Goal: Find specific page/section: Find specific page/section

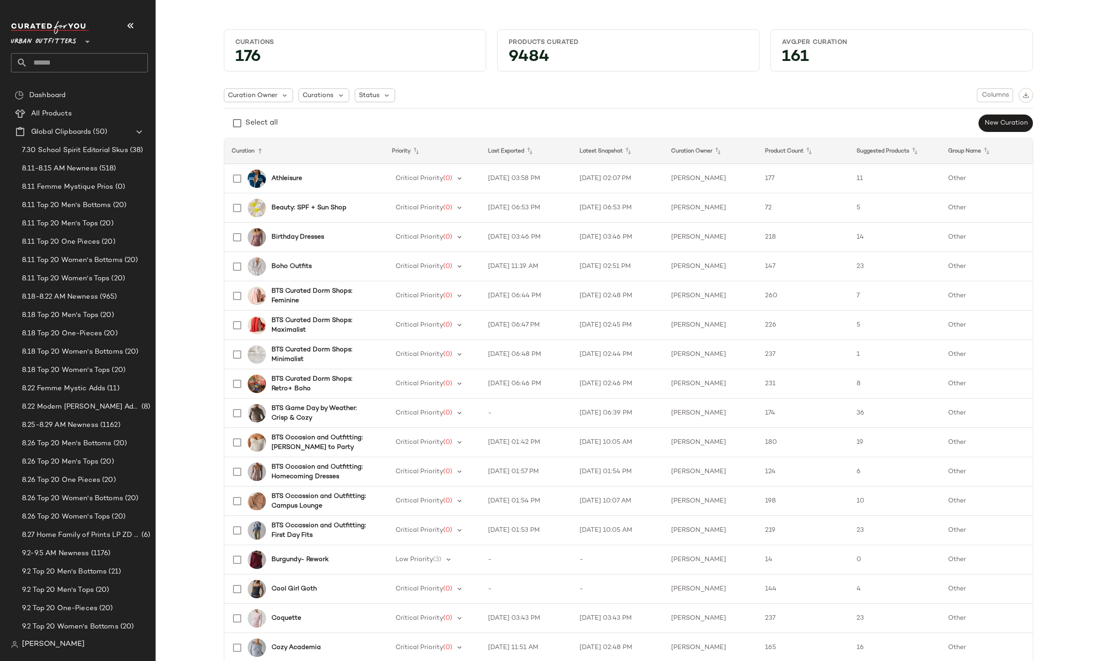
click at [123, 60] on input "text" at bounding box center [87, 62] width 120 height 19
click at [123, 60] on input "****" at bounding box center [79, 62] width 137 height 19
type input "*******"
click at [65, 87] on span "ional Outerwear" at bounding box center [83, 89] width 50 height 10
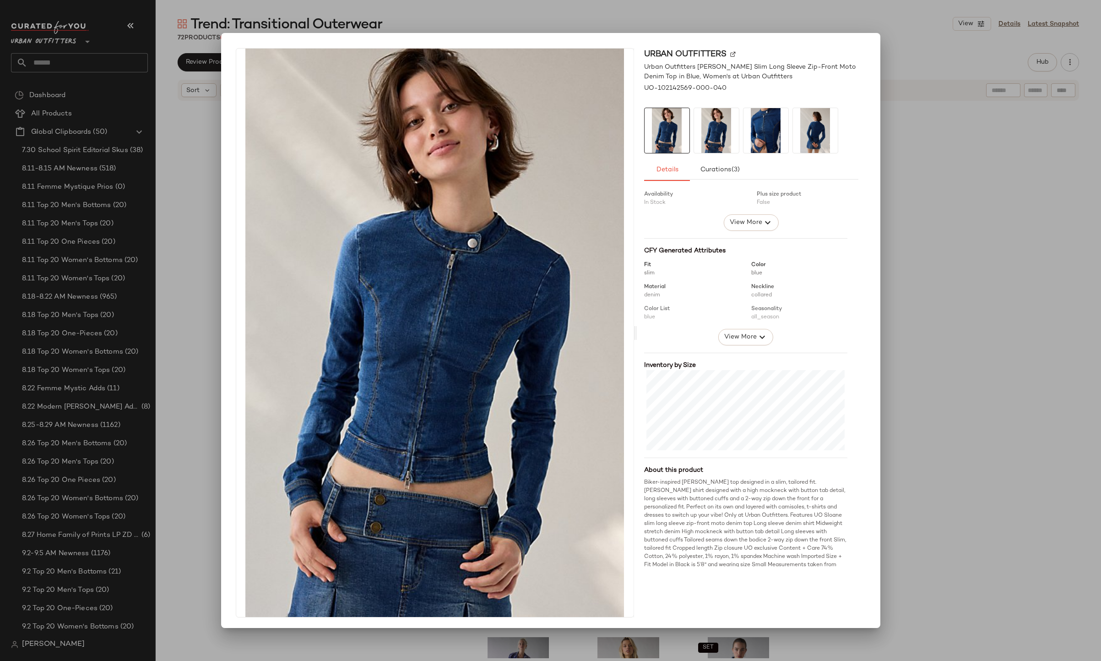
scroll to position [53, 0]
click at [207, 49] on div at bounding box center [550, 330] width 1101 height 661
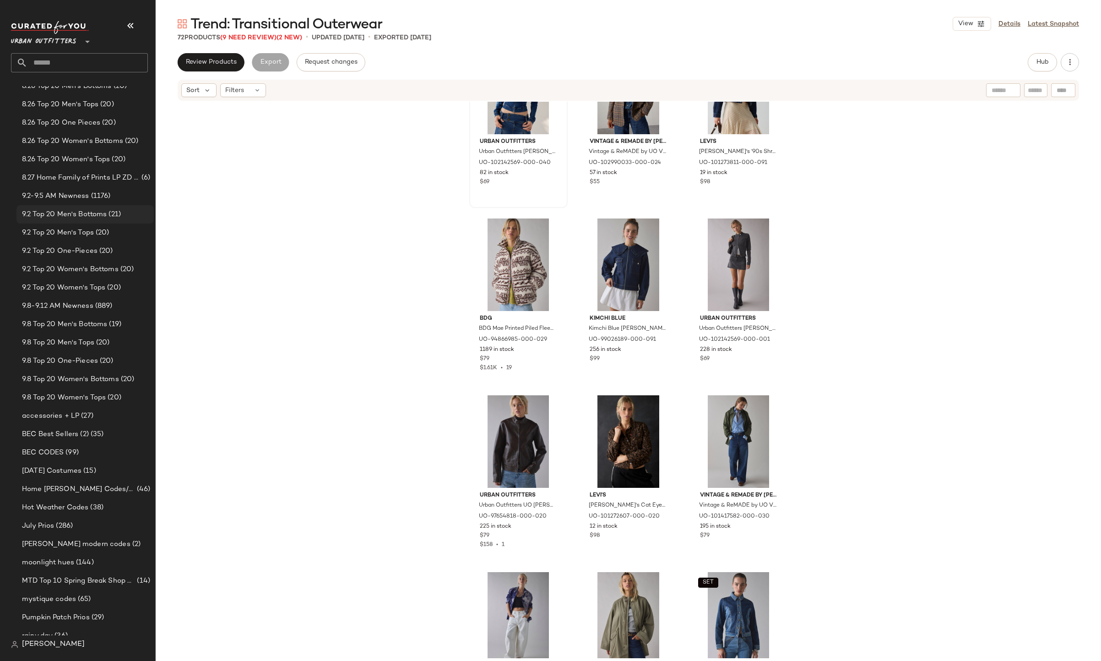
scroll to position [349, 0]
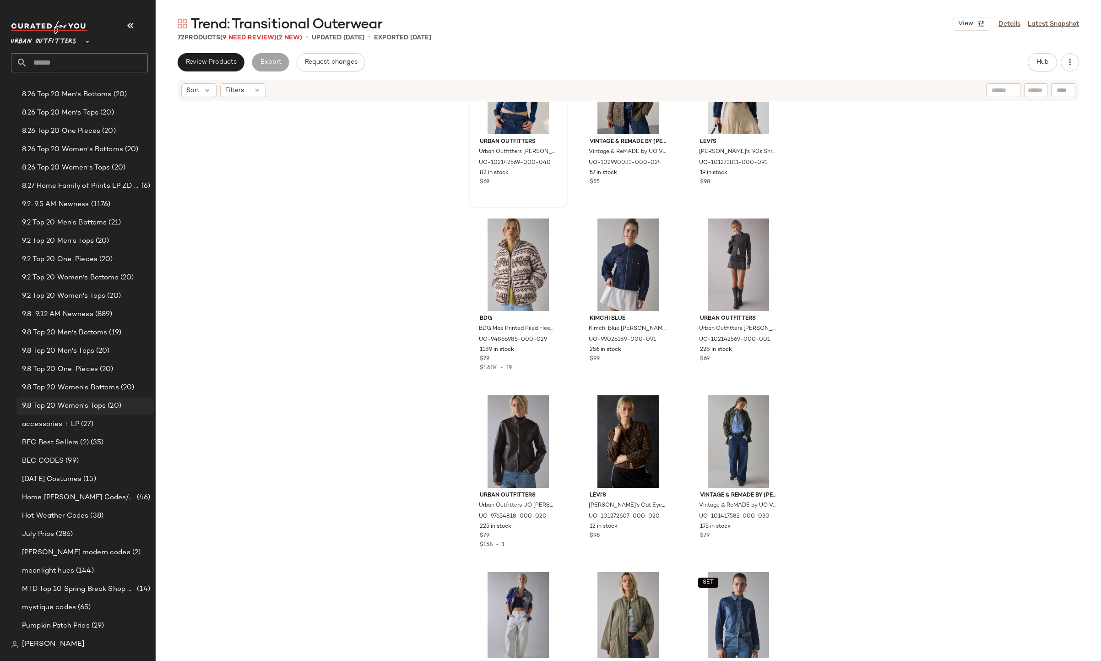
click at [98, 405] on span "9.8 Top 20 Women's Tops" at bounding box center [64, 406] width 84 height 11
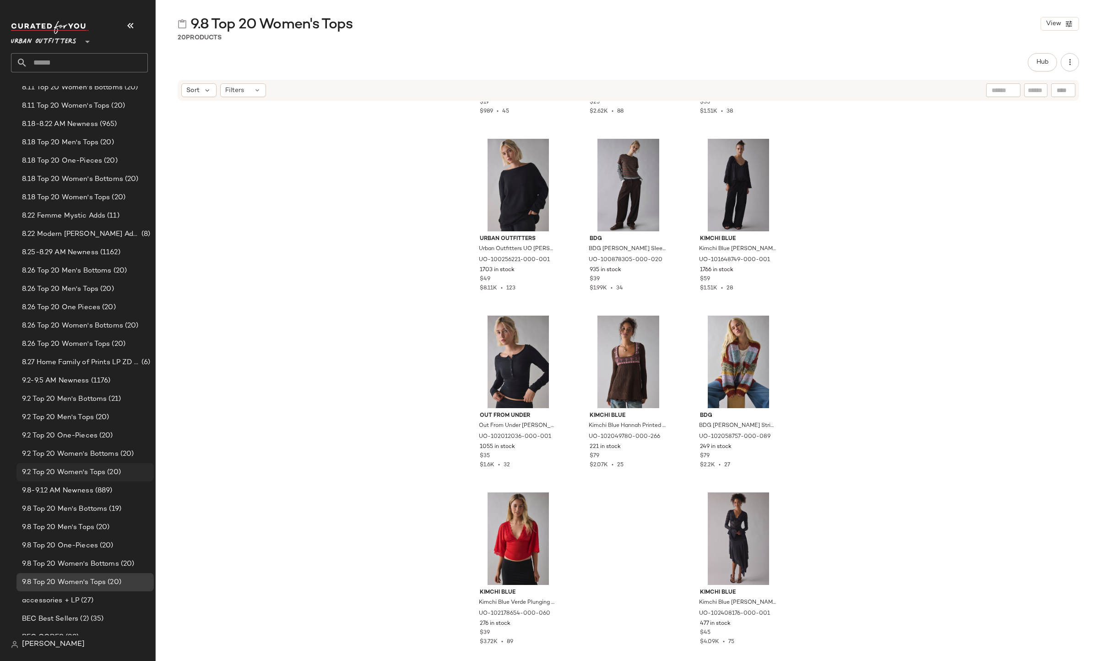
scroll to position [137, 0]
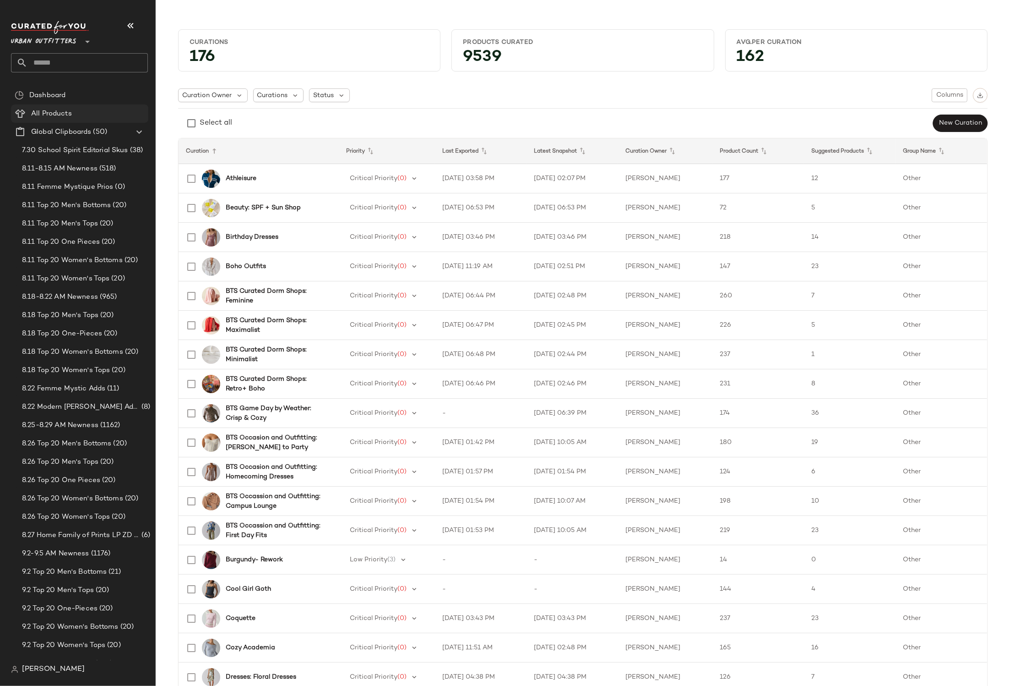
click at [62, 106] on Products "All Products" at bounding box center [79, 113] width 137 height 18
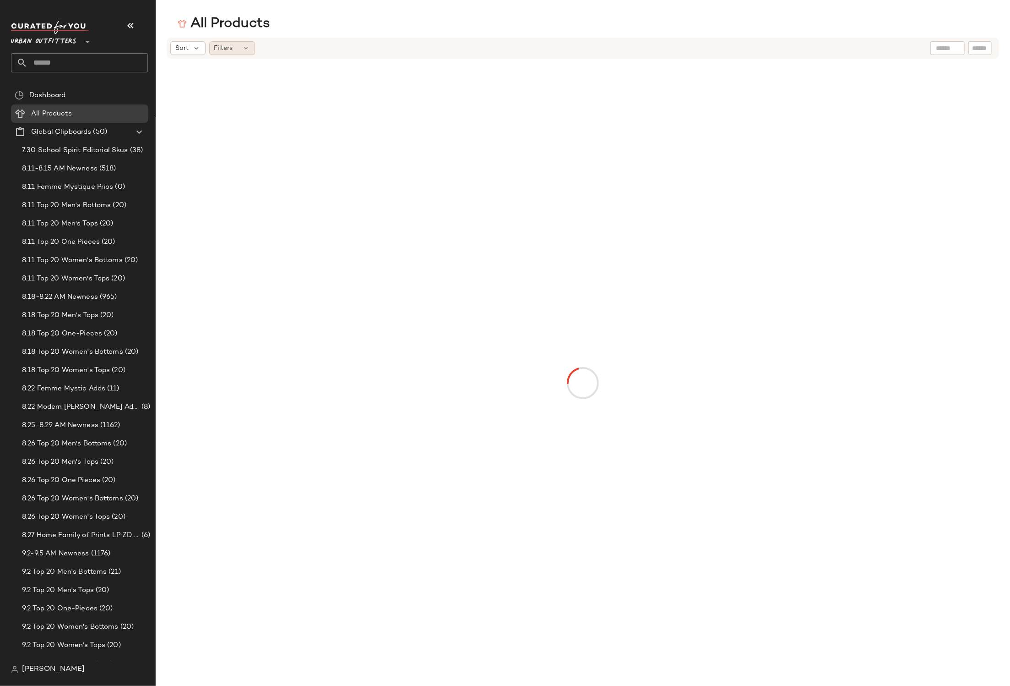
click at [246, 43] on div "Filters" at bounding box center [232, 48] width 46 height 14
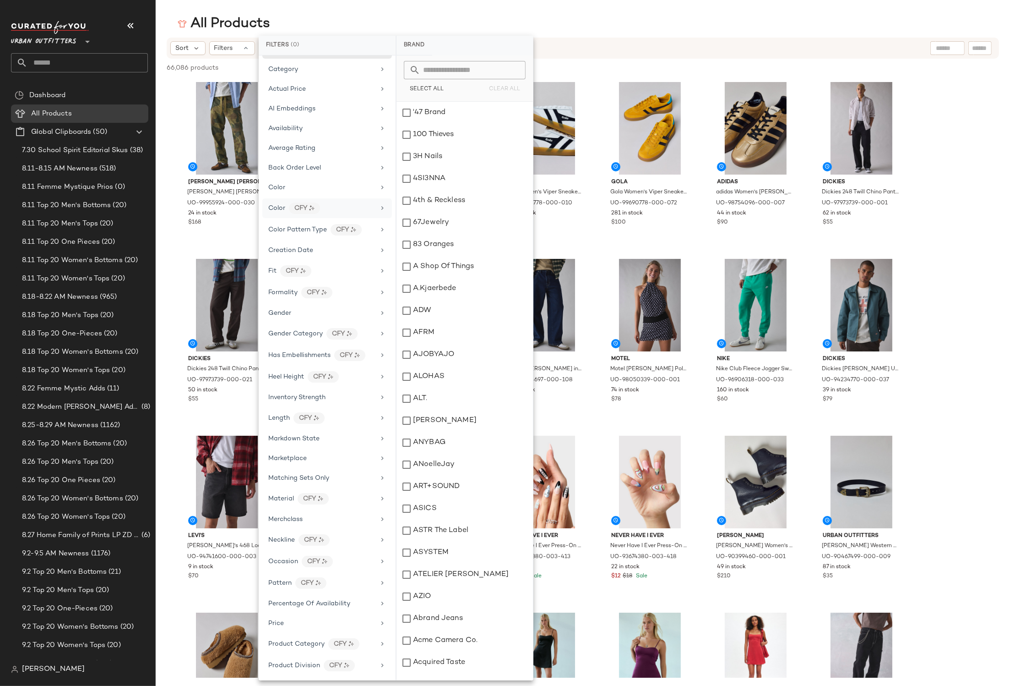
scroll to position [21, 0]
click at [310, 439] on span "Markdown State" at bounding box center [293, 435] width 51 height 7
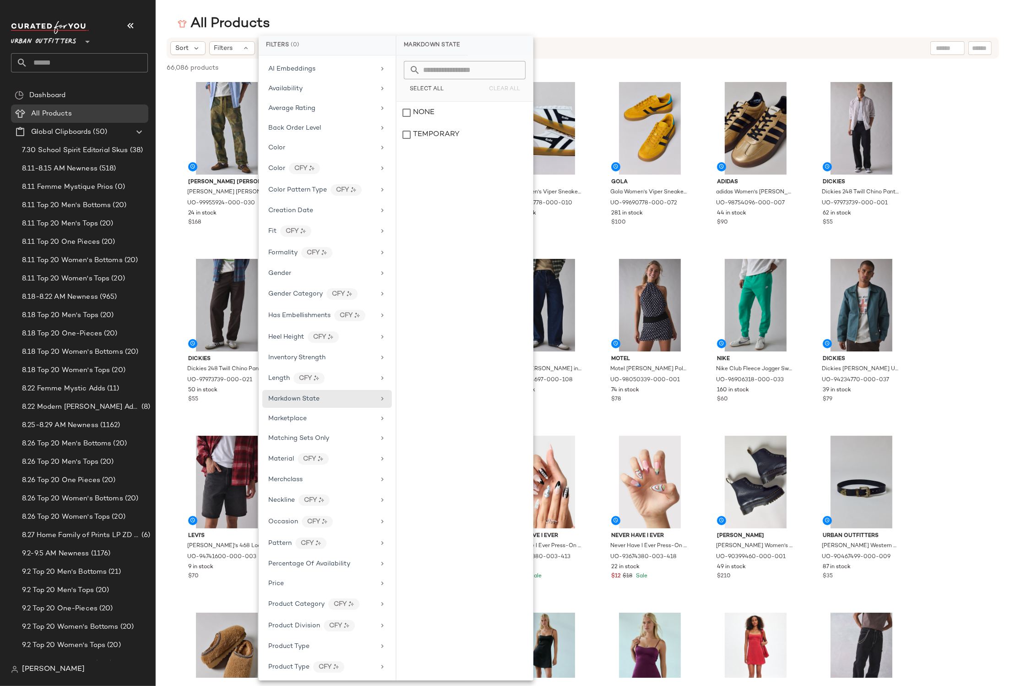
scroll to position [74, 0]
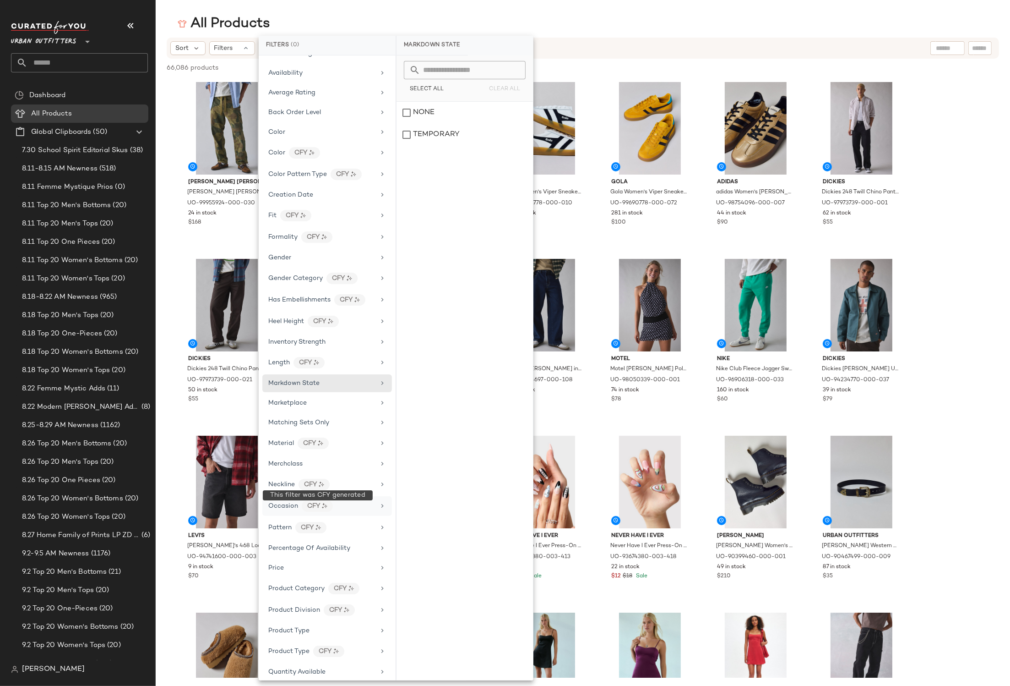
click at [302, 507] on div "CFY" at bounding box center [317, 505] width 31 height 11
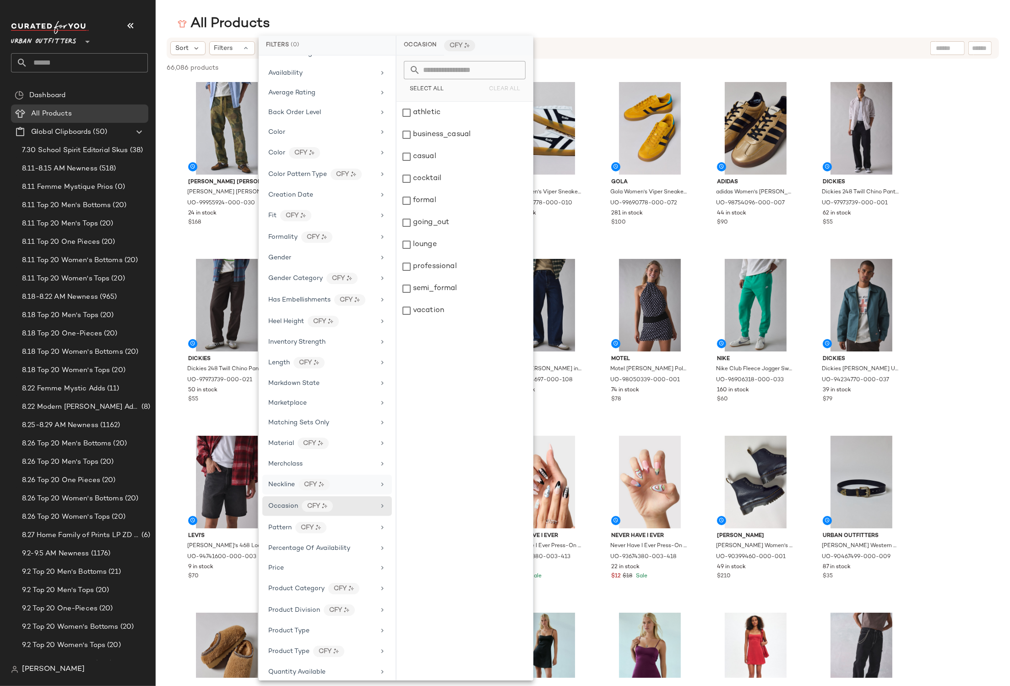
click at [292, 480] on div "Neckline CFY" at bounding box center [327, 484] width 130 height 20
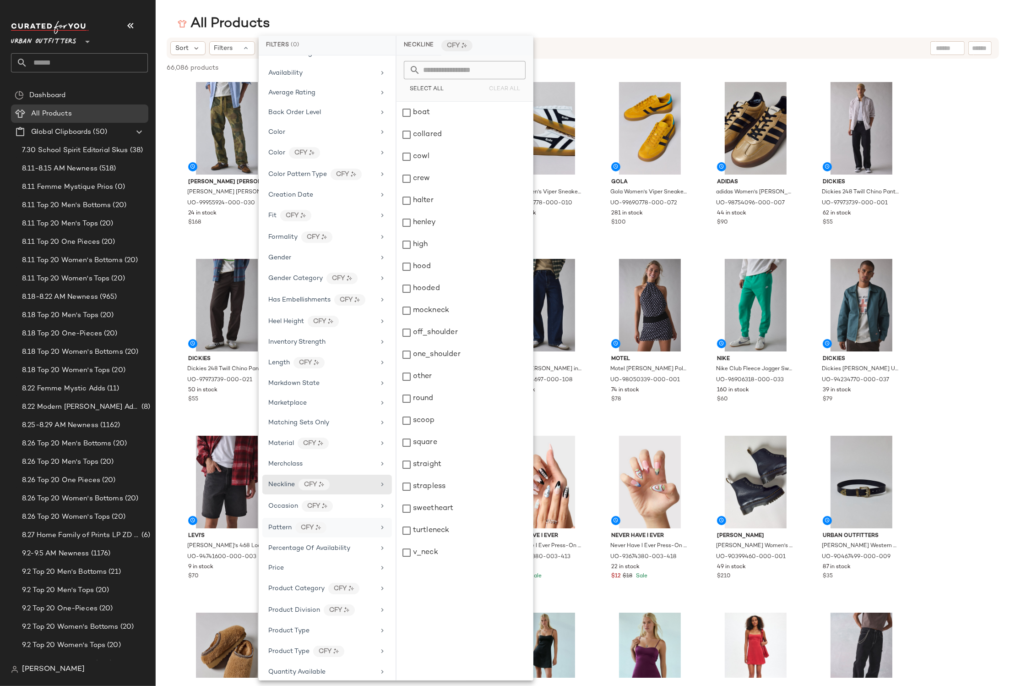
click at [288, 537] on div "Pattern CFY" at bounding box center [327, 528] width 130 height 20
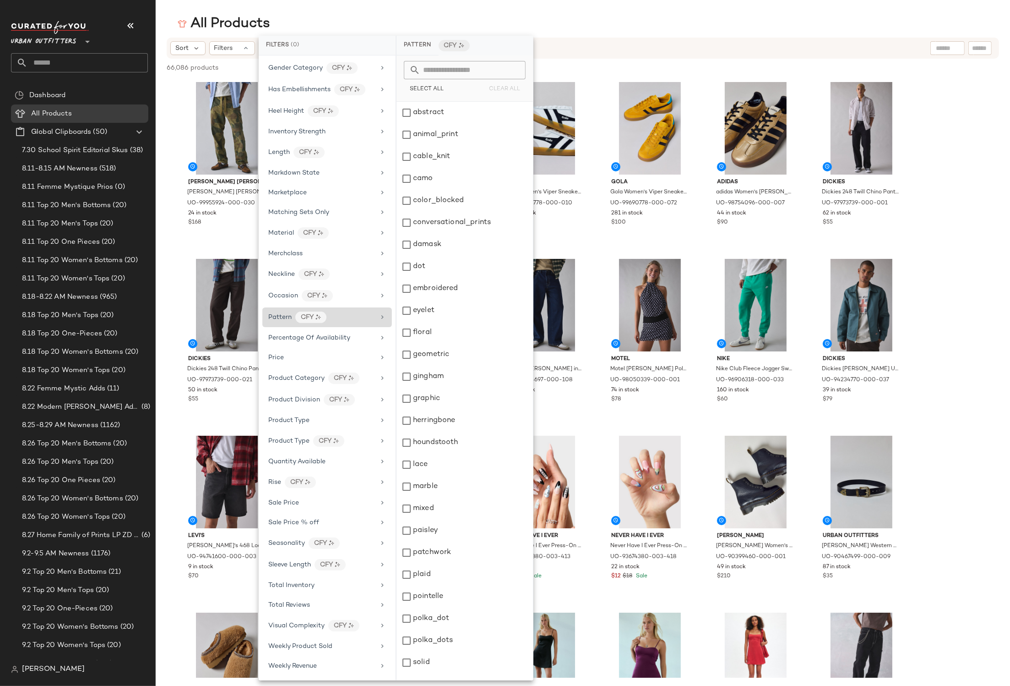
scroll to position [293, 0]
click at [285, 578] on div "Total Inventory" at bounding box center [327, 585] width 130 height 18
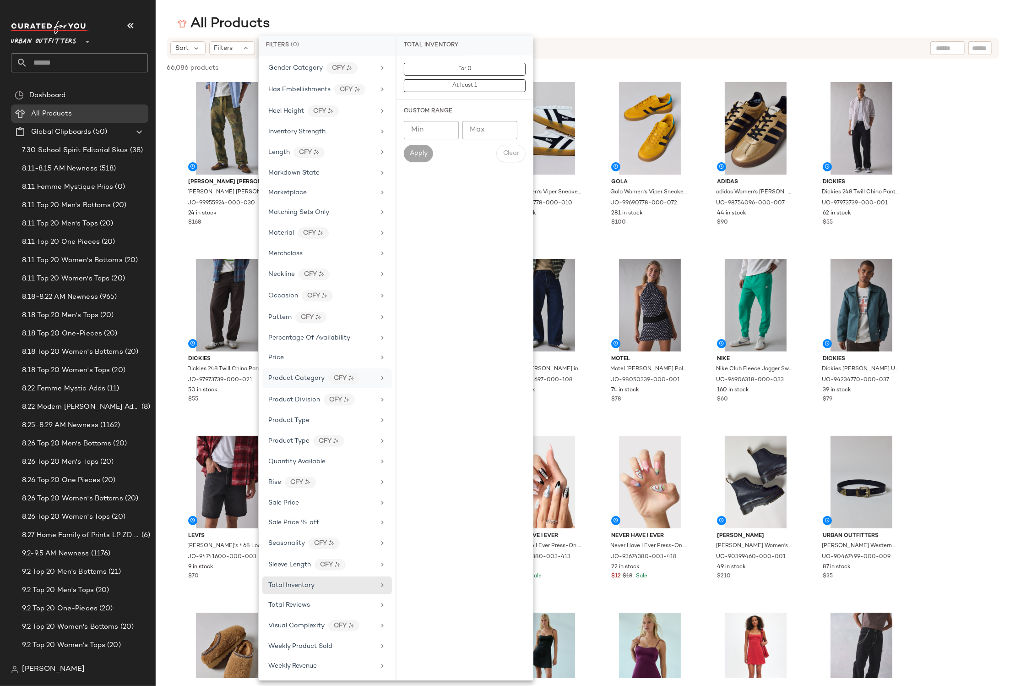
scroll to position [272, 0]
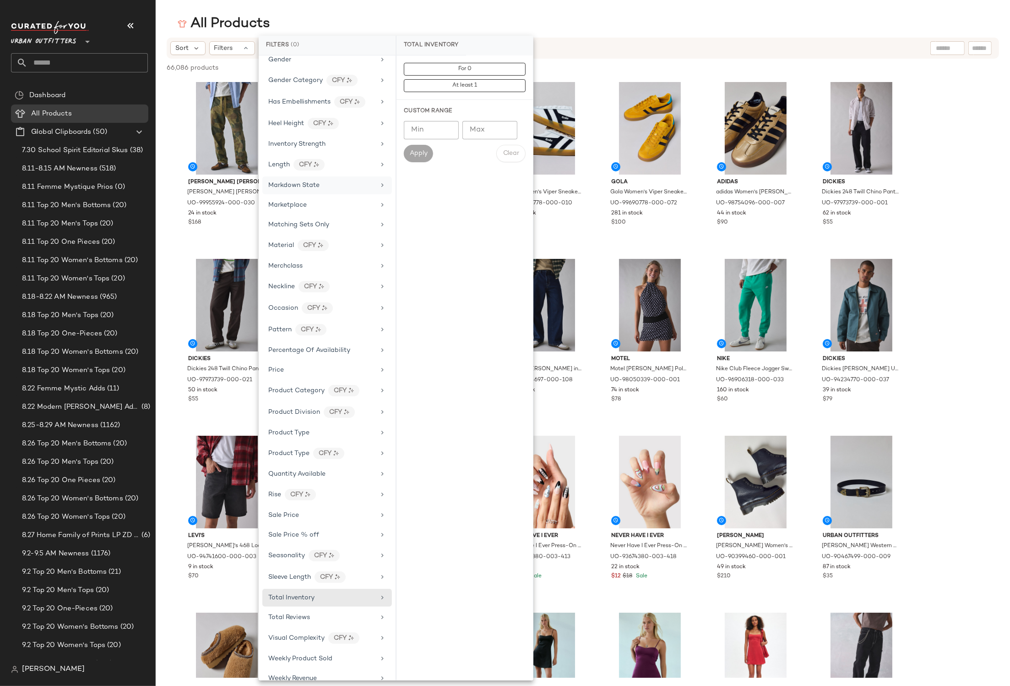
click at [335, 188] on div "Markdown State" at bounding box center [321, 185] width 107 height 10
click at [421, 113] on div "NONE" at bounding box center [465, 113] width 136 height 22
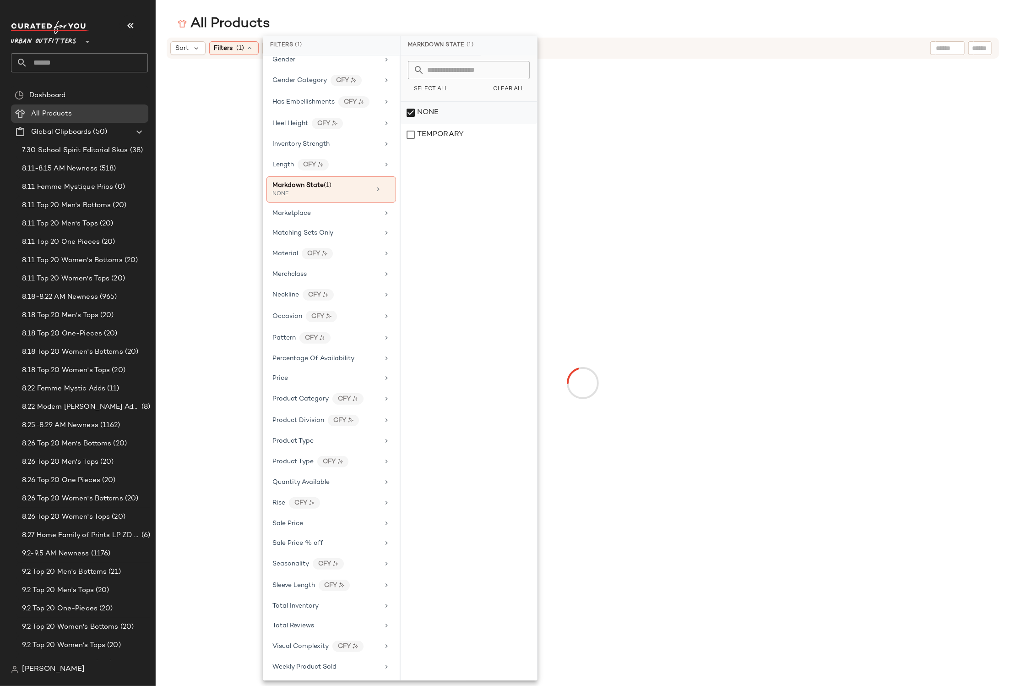
click at [421, 113] on div "NONE" at bounding box center [469, 113] width 136 height 22
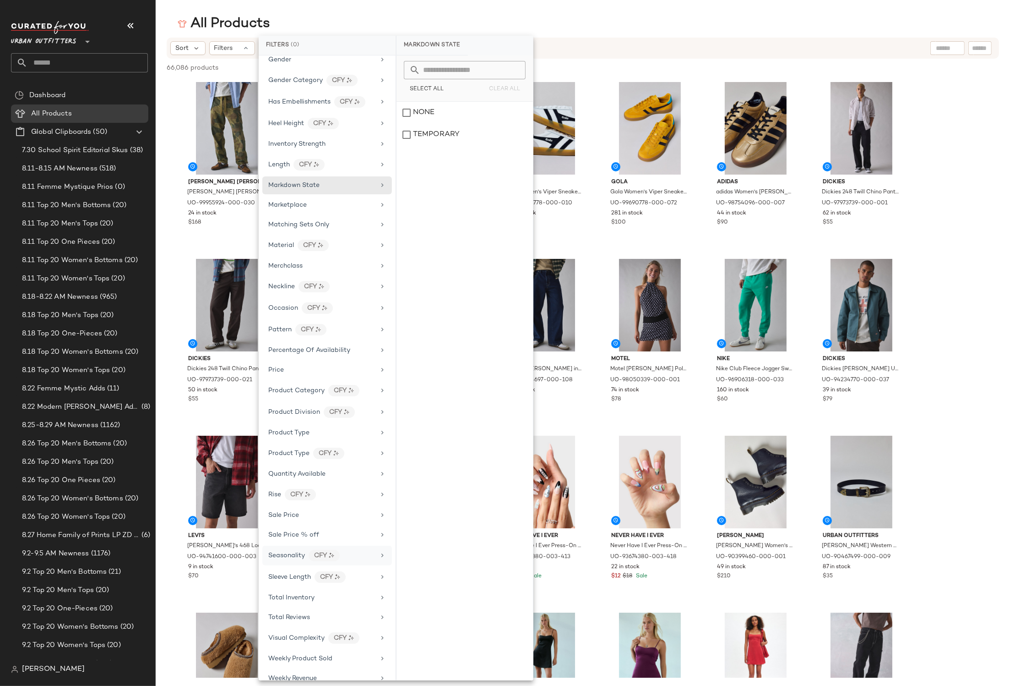
click at [357, 558] on div "Seasonality CFY" at bounding box center [321, 555] width 107 height 11
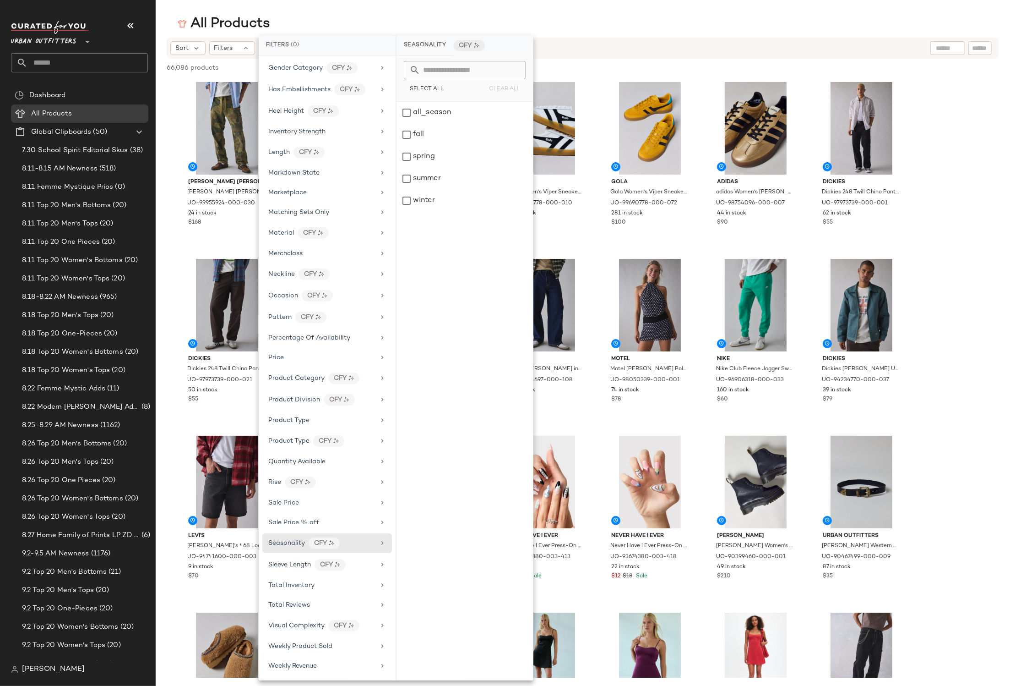
click at [81, 42] on div at bounding box center [86, 36] width 13 height 23
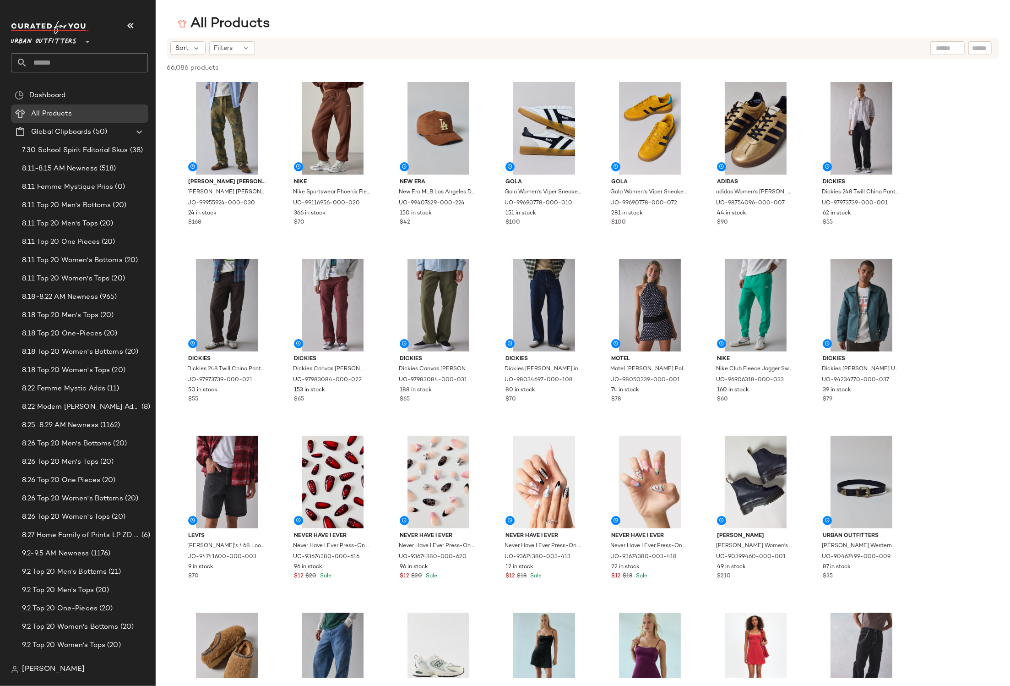
click at [83, 47] on icon at bounding box center [87, 41] width 11 height 11
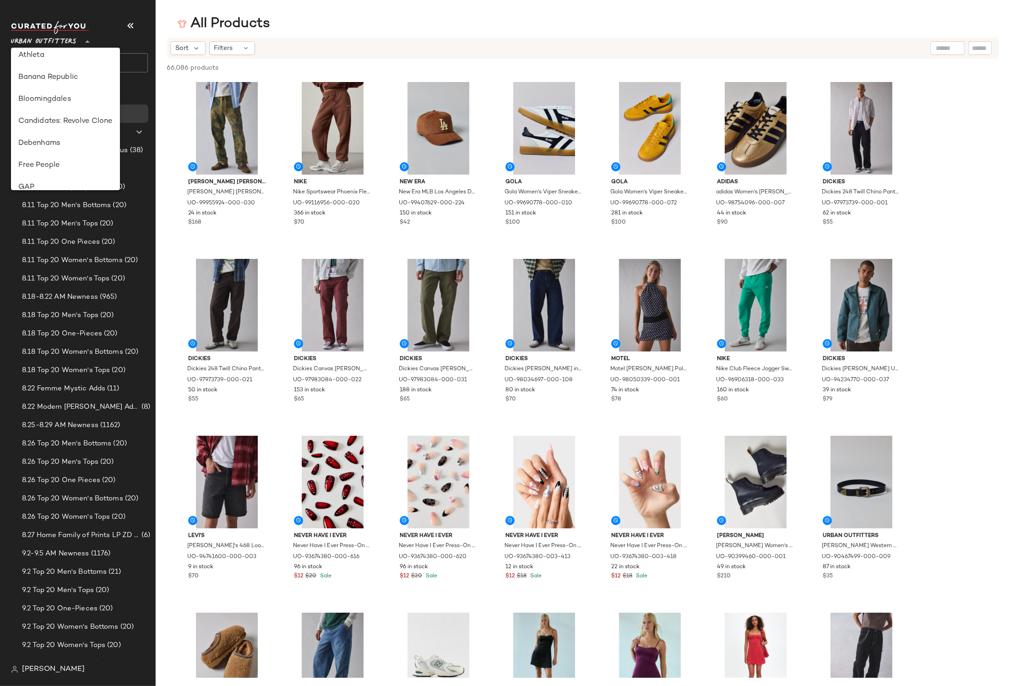
scroll to position [100, 0]
click at [60, 137] on div "Debenhams" at bounding box center [65, 138] width 94 height 11
type input "**"
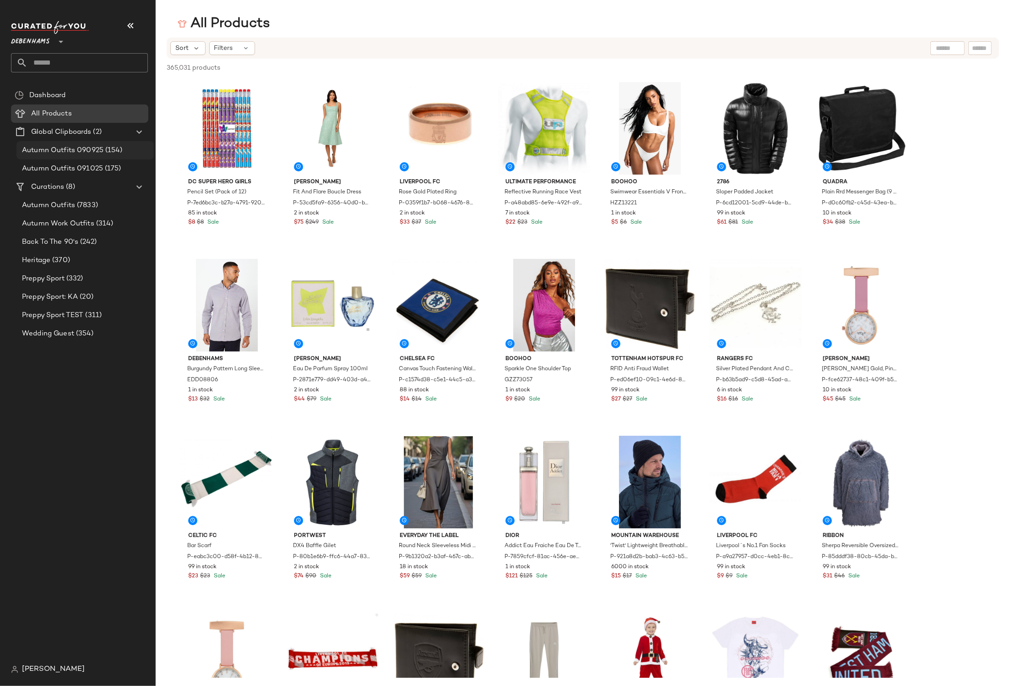
click at [84, 150] on span "Autumn Outfits 090925" at bounding box center [63, 150] width 82 height 11
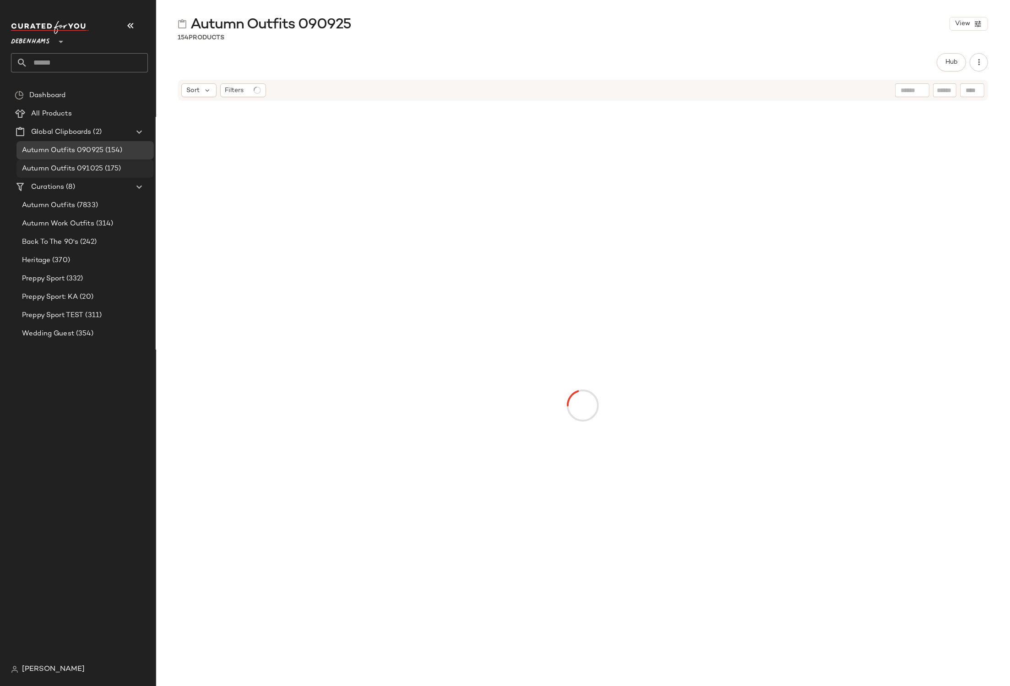
click at [81, 170] on span "Autumn Outfits 091025" at bounding box center [62, 169] width 81 height 11
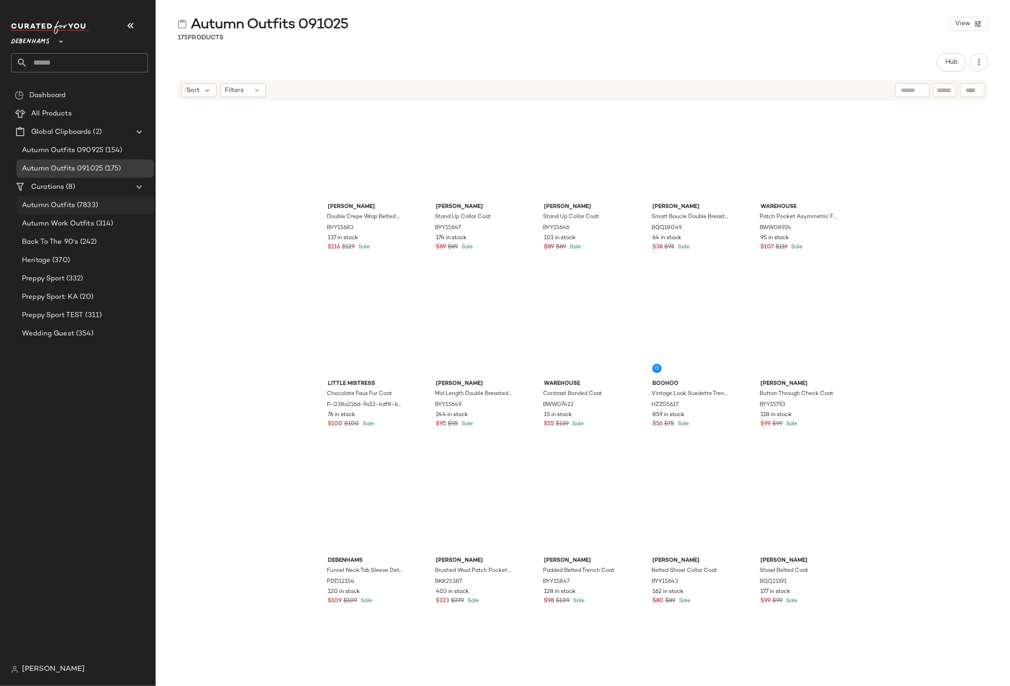
click at [77, 212] on div "Autumn Outfits (7833)" at bounding box center [84, 205] width 137 height 18
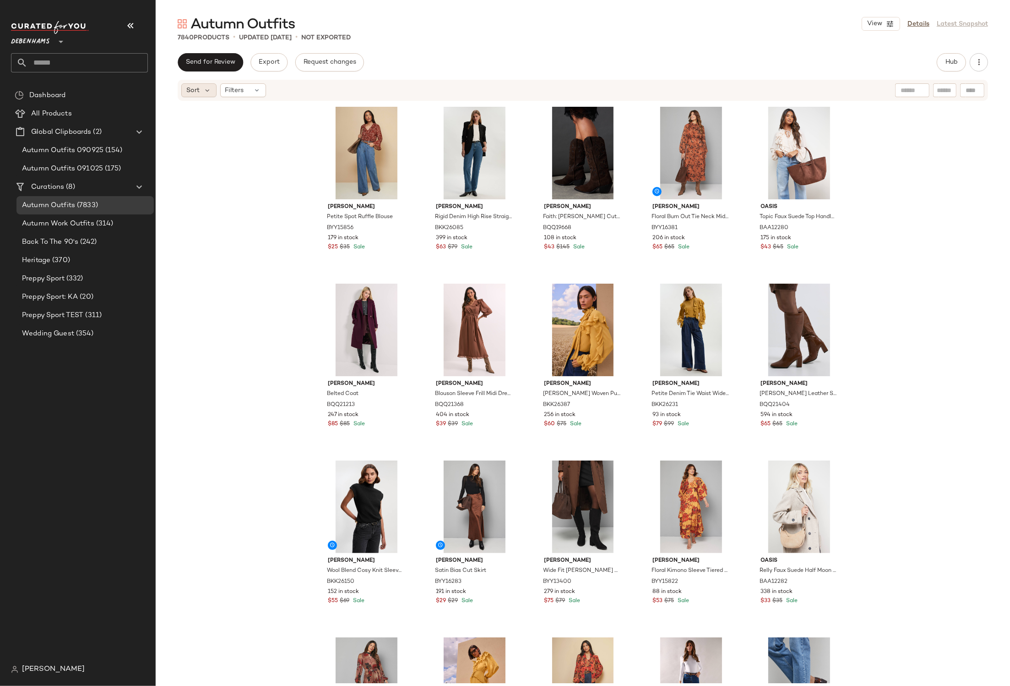
click at [202, 88] on div "Sort" at bounding box center [198, 90] width 35 height 14
click at [215, 176] on span "Revenue Score: High to Low" at bounding box center [246, 177] width 87 height 10
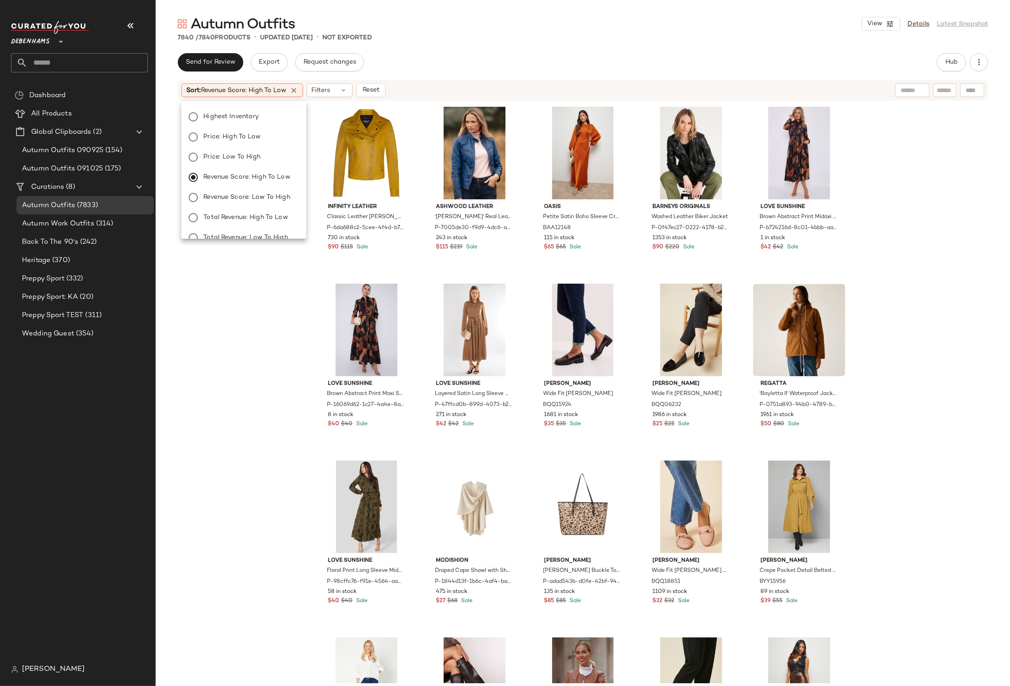
click at [220, 323] on div "Infinity Leather Classic Leather [PERSON_NAME] Biker Jacket-Loughton P-6da688c2…" at bounding box center [583, 392] width 855 height 581
click at [274, 92] on span "Revenue Score: High to Low" at bounding box center [243, 90] width 85 height 7
click at [264, 116] on label "Newest" at bounding box center [249, 115] width 99 height 13
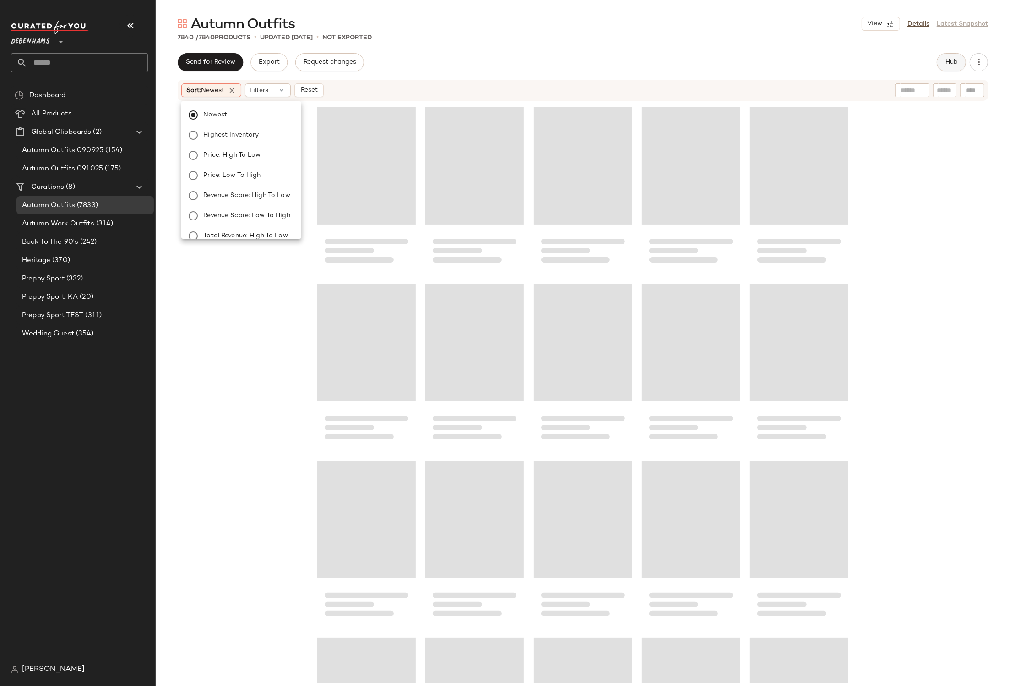
click at [960, 61] on button "Hub" at bounding box center [951, 62] width 29 height 18
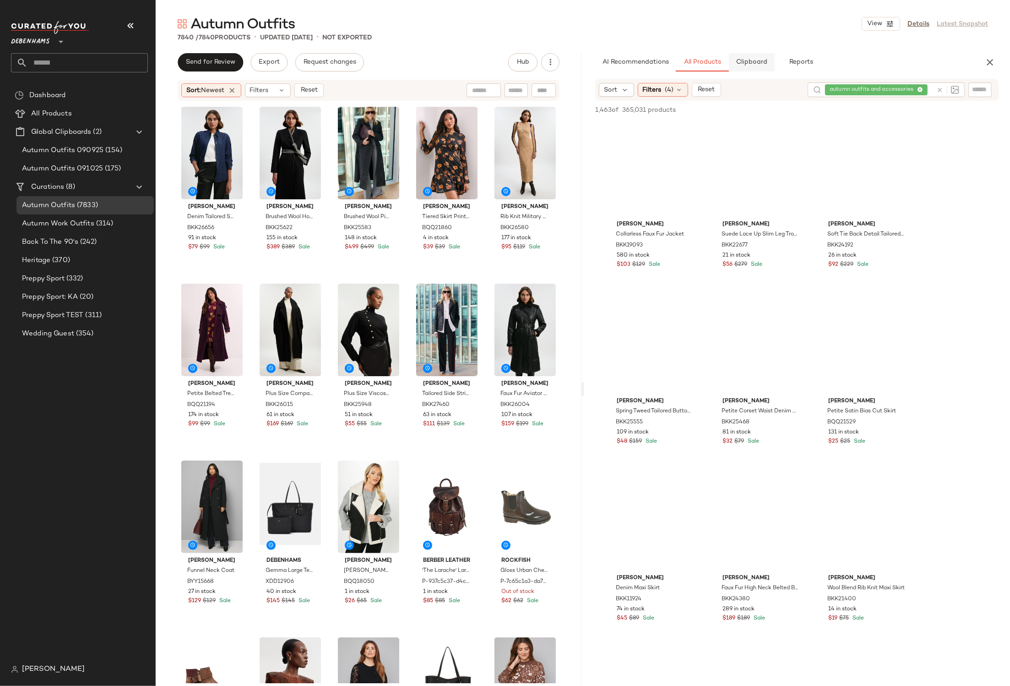
click at [774, 60] on button "Clipboard" at bounding box center [752, 62] width 46 height 18
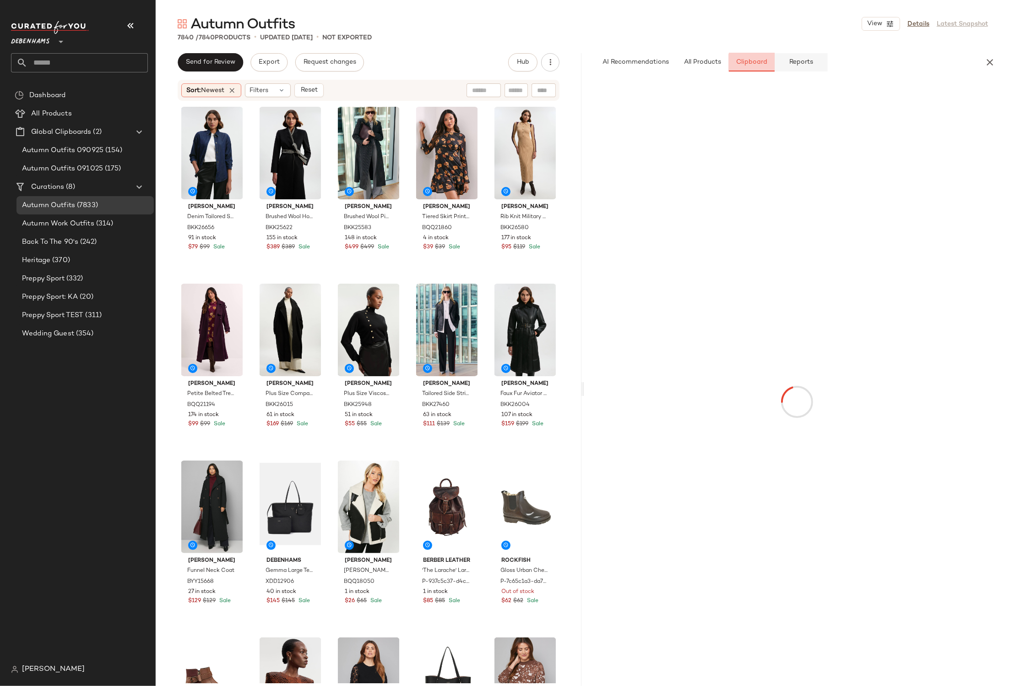
click at [790, 60] on span "Reports" at bounding box center [801, 62] width 24 height 7
click at [660, 93] on icon at bounding box center [659, 93] width 8 height 8
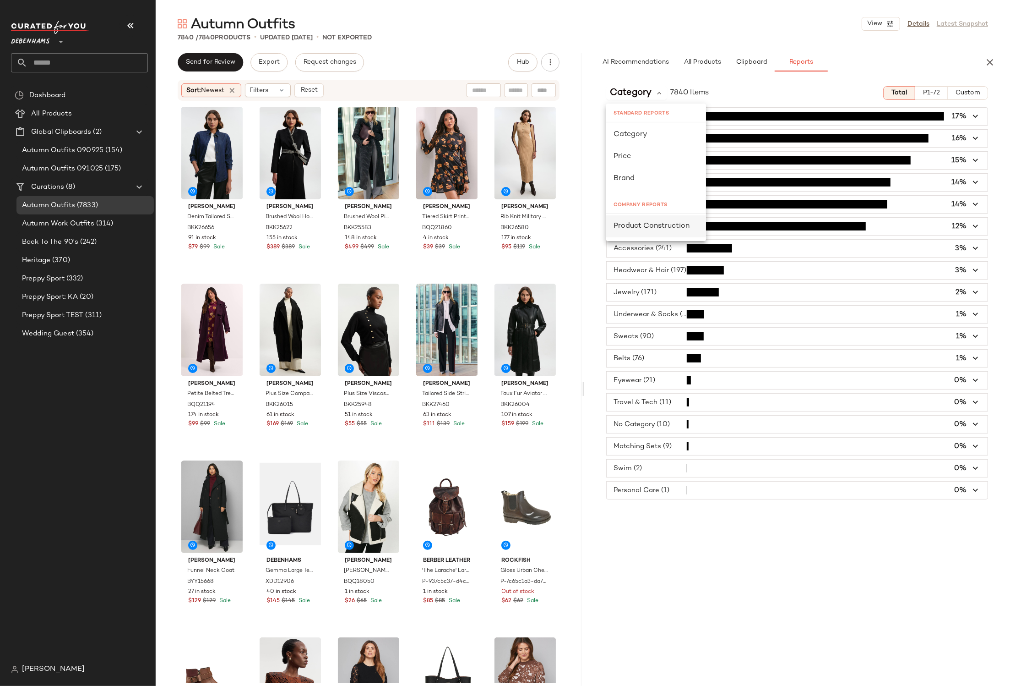
click at [652, 231] on div "Product Construction" at bounding box center [656, 226] width 85 height 11
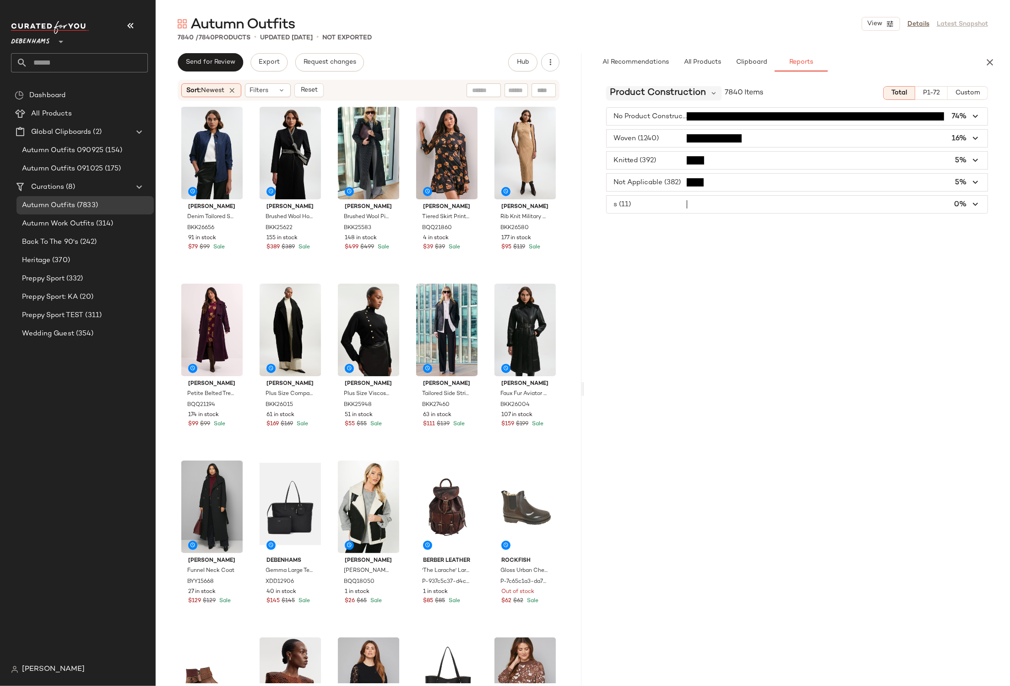
click at [686, 93] on span "Product Construction" at bounding box center [658, 93] width 96 height 14
click at [674, 131] on div "Category" at bounding box center [663, 134] width 99 height 11
